Goal: Book appointment/travel/reservation

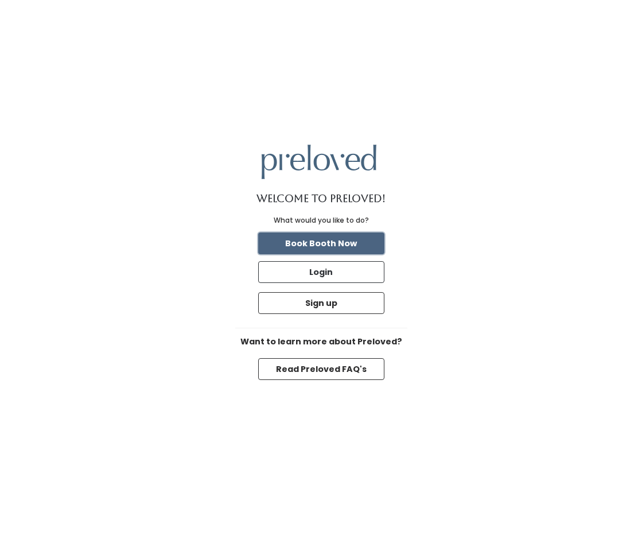
click at [321, 242] on button "Book Booth Now" at bounding box center [321, 243] width 126 height 22
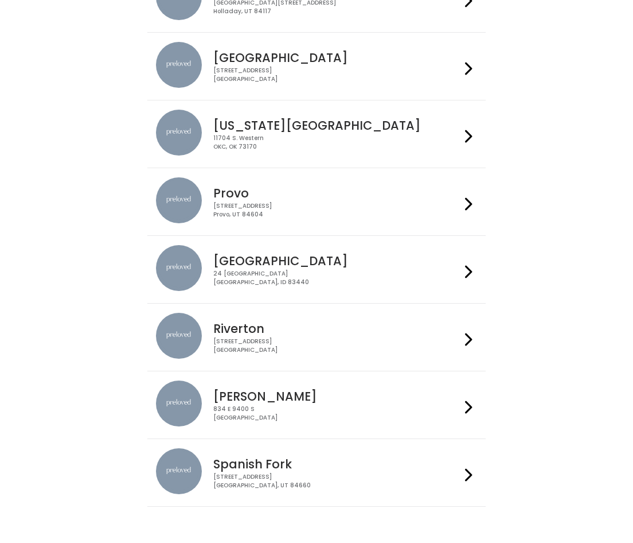
scroll to position [287, 0]
click at [460, 201] on div "Provo [STREET_ADDRESS]" at bounding box center [334, 197] width 251 height 41
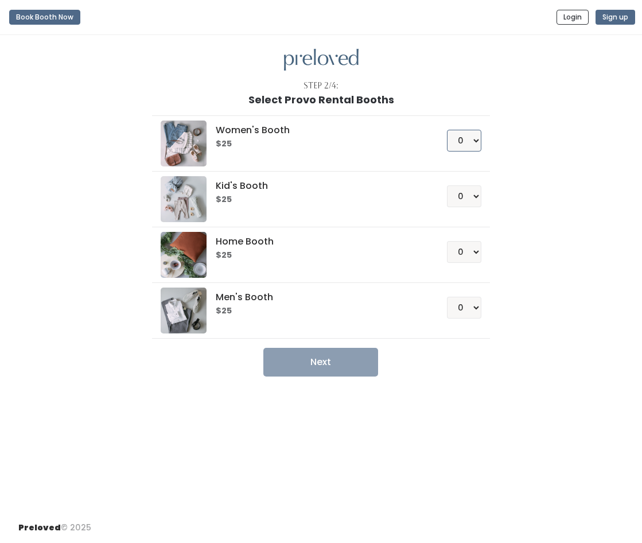
click at [456, 138] on select "0 1 2 3 4" at bounding box center [464, 141] width 34 height 22
select select "1"
click at [447, 130] on select "0 1 2 3 4" at bounding box center [464, 141] width 34 height 22
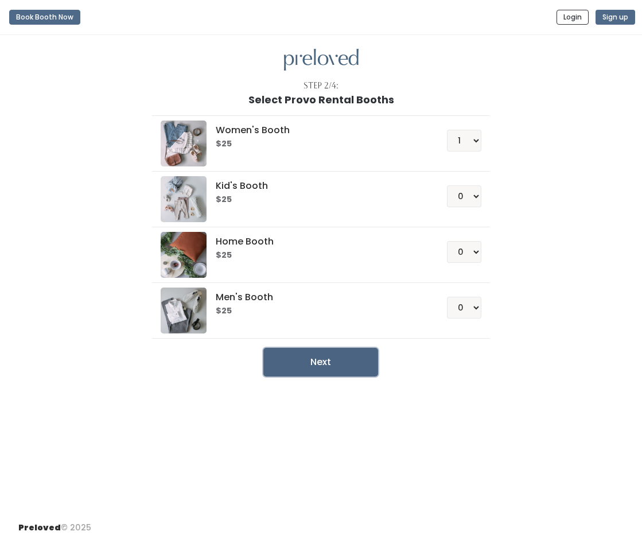
click at [337, 371] on button "Next" at bounding box center [320, 362] width 115 height 29
